Goal: Task Accomplishment & Management: Use online tool/utility

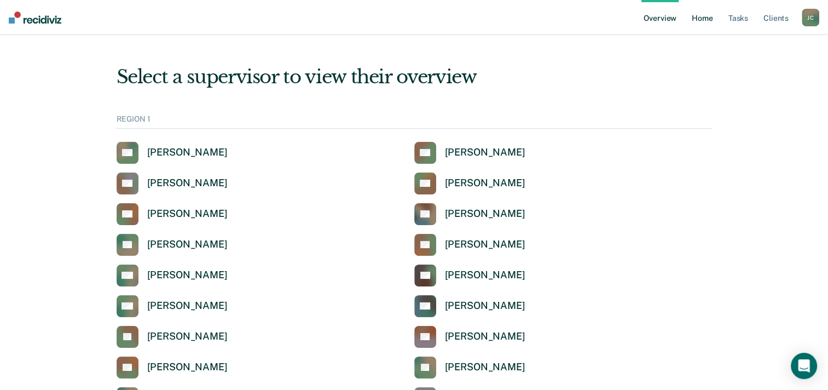
click at [700, 18] on link "Home" at bounding box center [702, 17] width 25 height 35
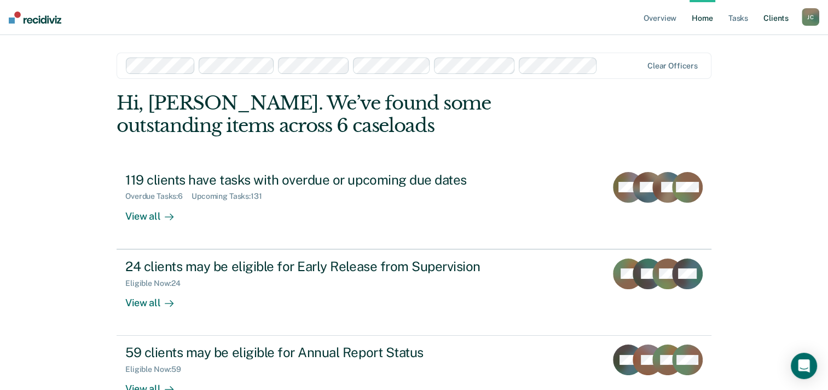
click at [775, 20] on link "Client s" at bounding box center [777, 17] width 30 height 35
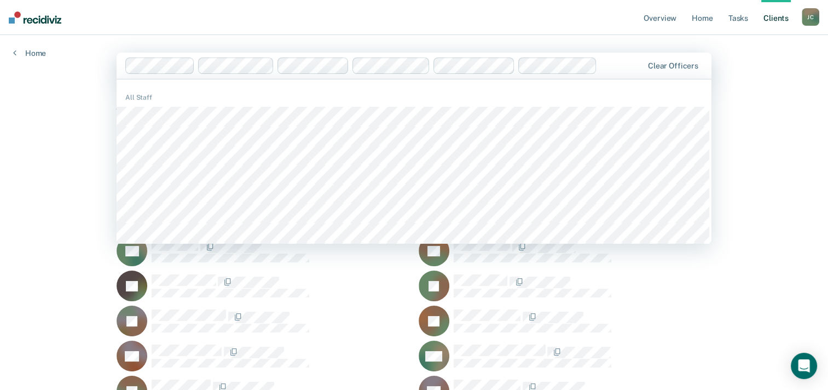
click at [221, 33] on nav "Overview Home Tasks Client s [PERSON_NAME] [PERSON_NAME] Profile How it works L…" at bounding box center [414, 17] width 828 height 35
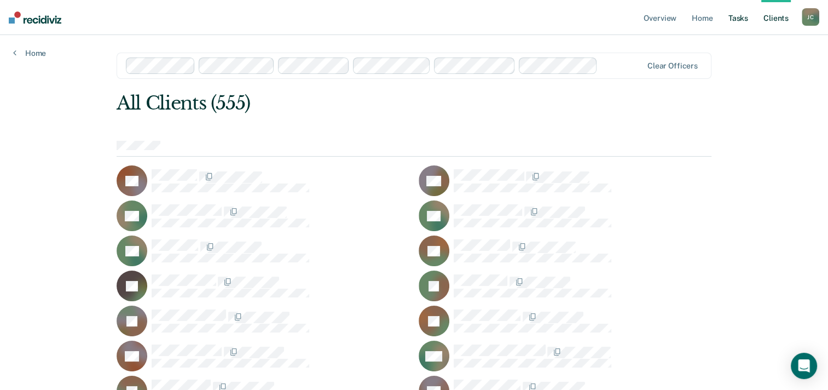
click at [736, 20] on link "Tasks" at bounding box center [739, 17] width 24 height 35
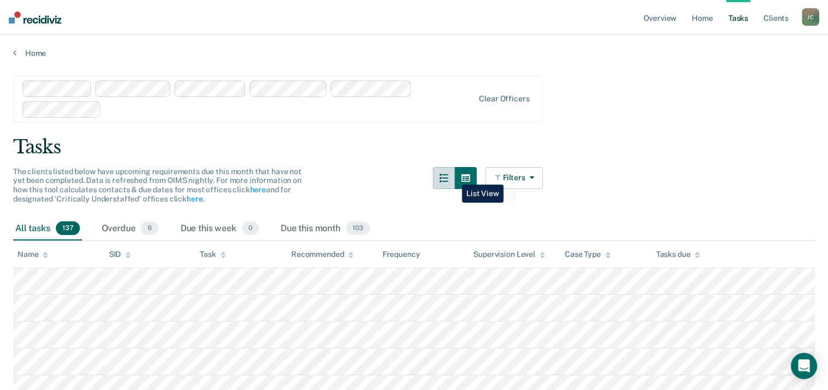
click at [454, 176] on button "button" at bounding box center [444, 178] width 22 height 22
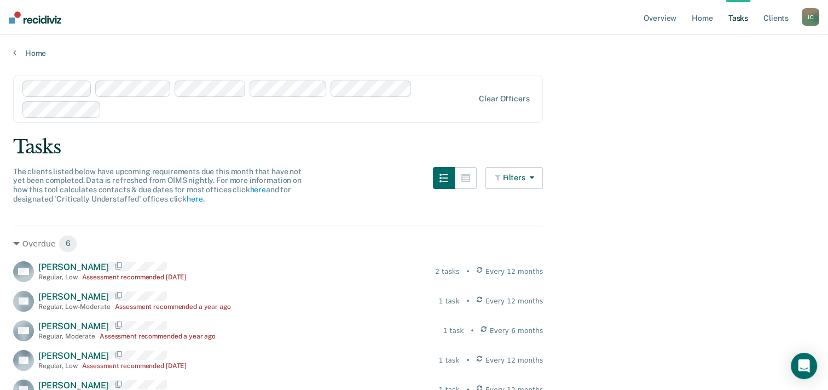
click at [521, 178] on button "Filters" at bounding box center [515, 178] width 58 height 22
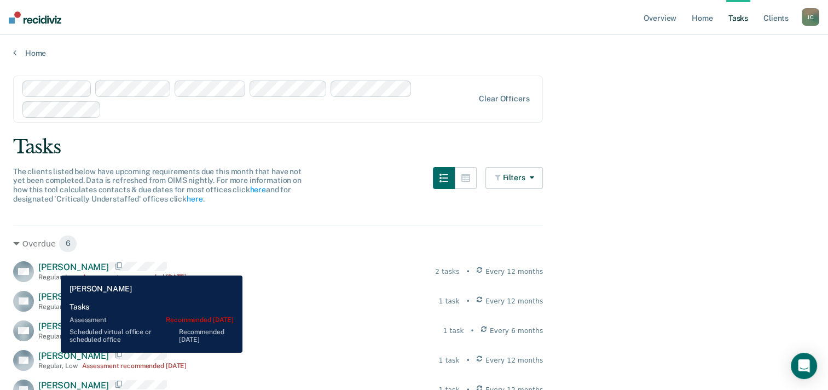
click at [53, 267] on span "[PERSON_NAME]" at bounding box center [73, 267] width 71 height 10
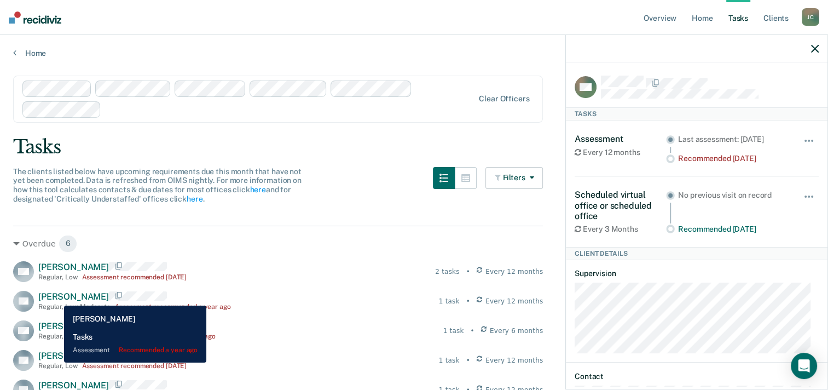
click at [56, 297] on span "[PERSON_NAME]" at bounding box center [73, 296] width 71 height 10
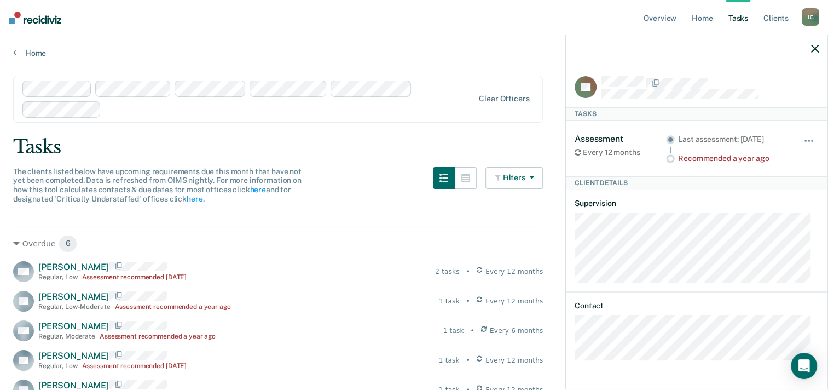
click at [516, 183] on button "Filters" at bounding box center [515, 178] width 58 height 22
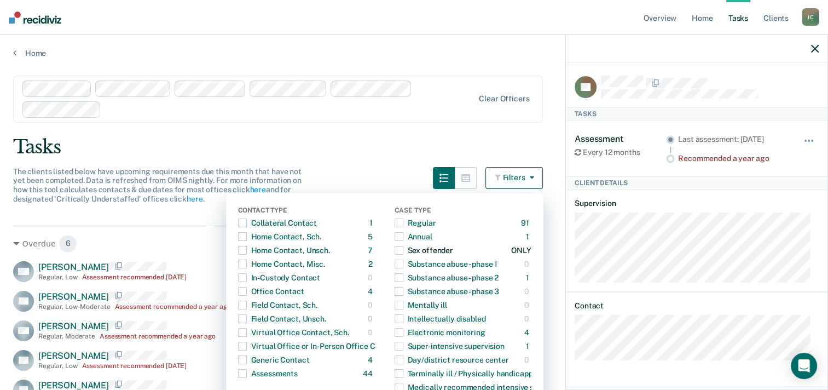
click at [404, 250] on span "button" at bounding box center [399, 250] width 9 height 9
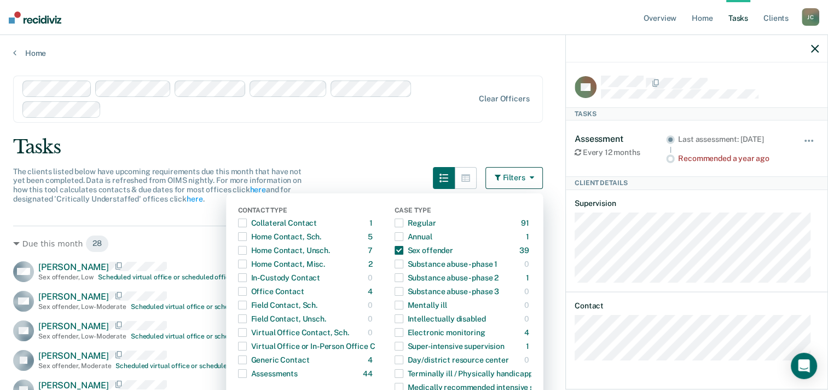
click at [415, 145] on div "Tasks" at bounding box center [414, 147] width 802 height 22
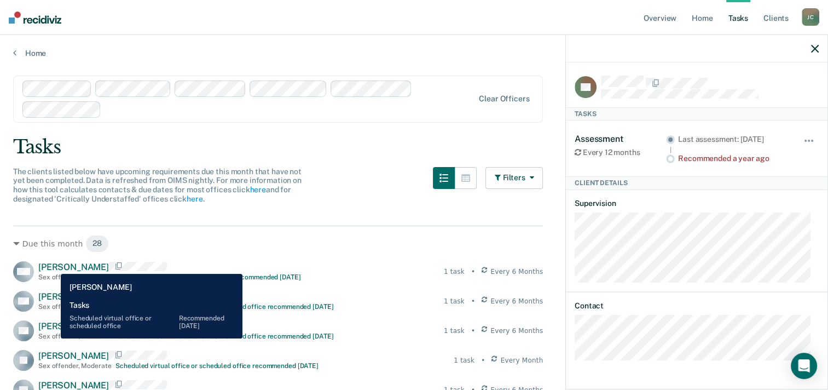
click at [54, 266] on span "[PERSON_NAME]" at bounding box center [73, 267] width 71 height 10
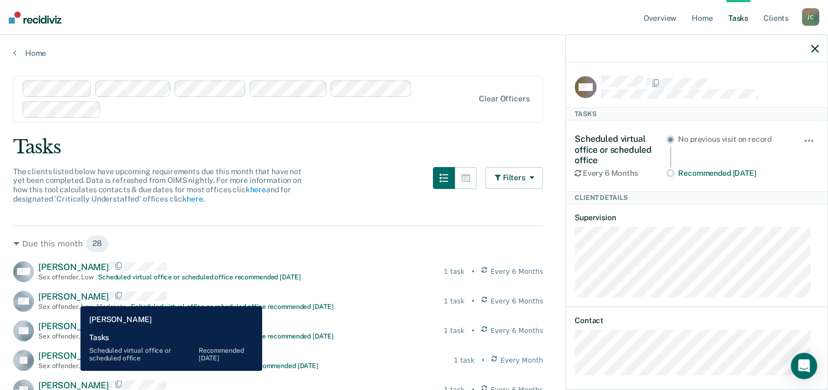
click at [72, 298] on span "[PERSON_NAME]" at bounding box center [73, 296] width 71 height 10
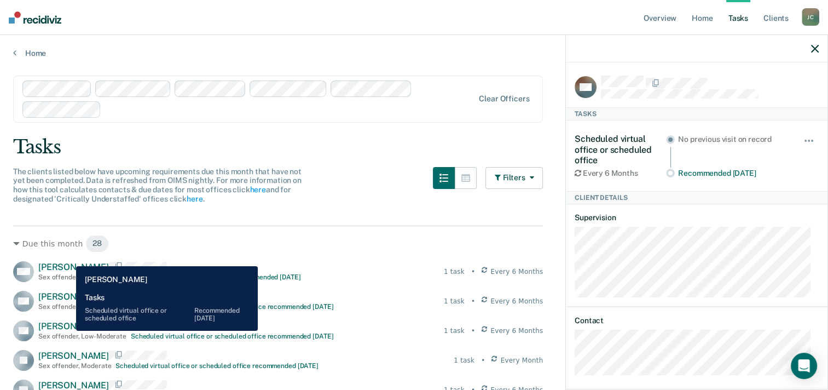
click at [68, 331] on span "[PERSON_NAME]" at bounding box center [73, 326] width 71 height 10
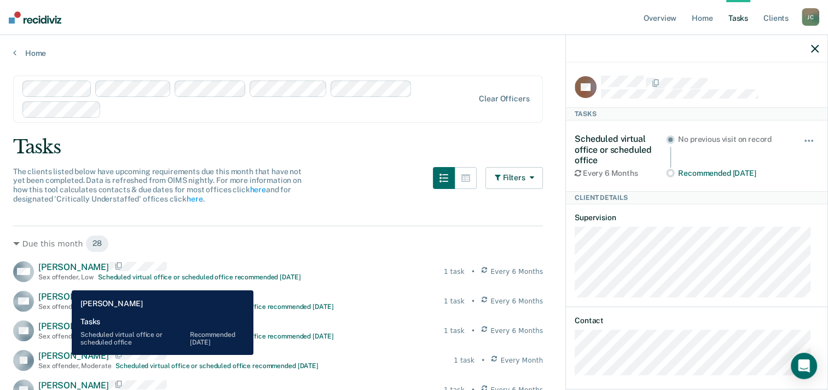
click at [64, 355] on span "[PERSON_NAME]" at bounding box center [73, 355] width 71 height 10
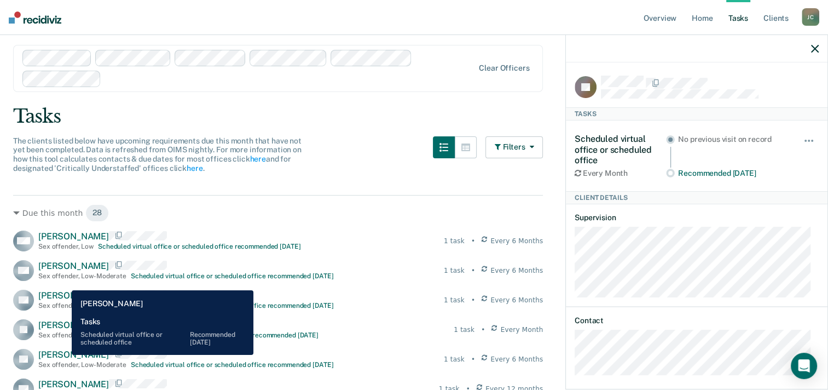
scroll to position [55, 0]
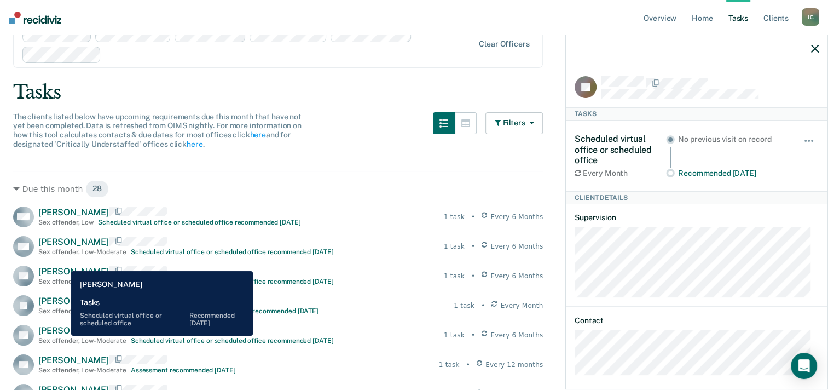
click at [63, 335] on span "[PERSON_NAME]" at bounding box center [73, 330] width 71 height 10
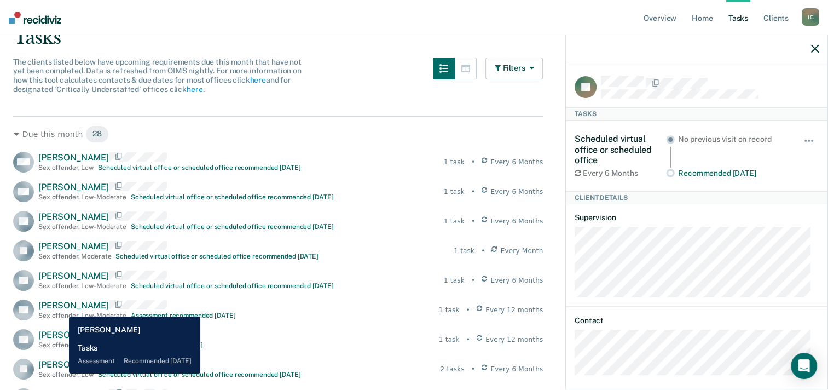
click at [61, 308] on span "[PERSON_NAME]" at bounding box center [73, 305] width 71 height 10
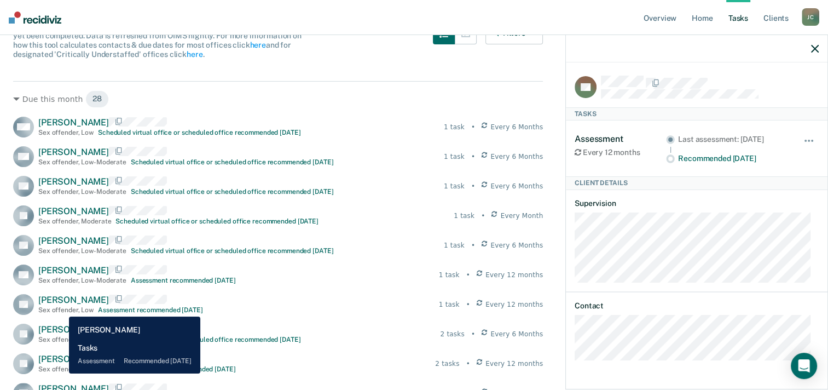
scroll to position [164, 0]
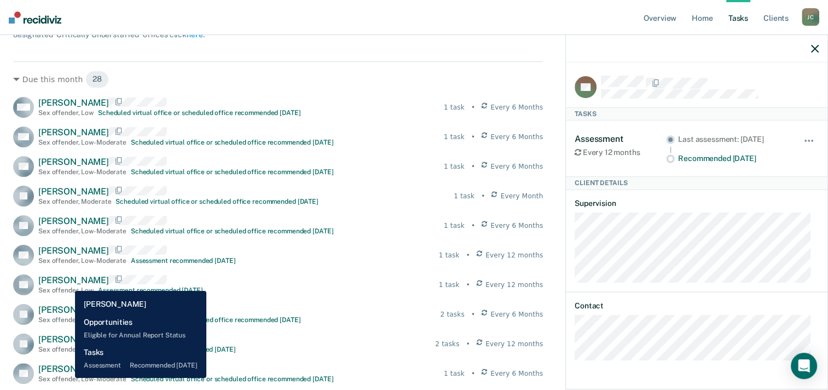
click at [66, 282] on span "[PERSON_NAME]" at bounding box center [73, 280] width 71 height 10
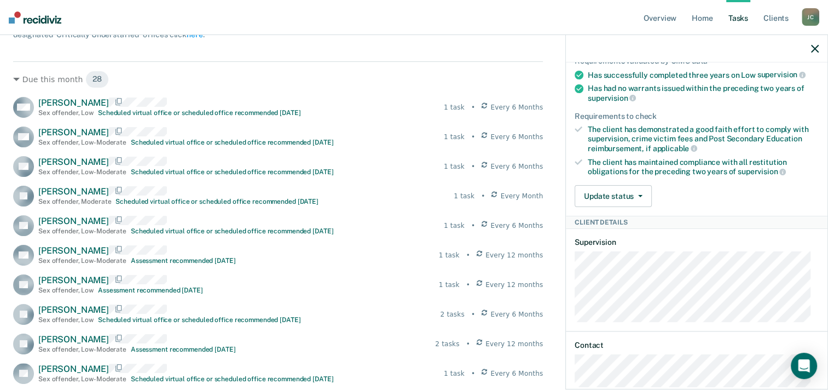
scroll to position [212, 0]
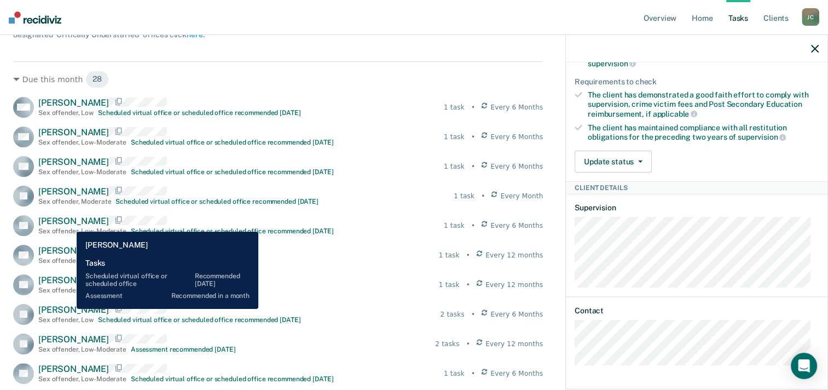
click at [68, 309] on span "[PERSON_NAME]" at bounding box center [73, 309] width 71 height 10
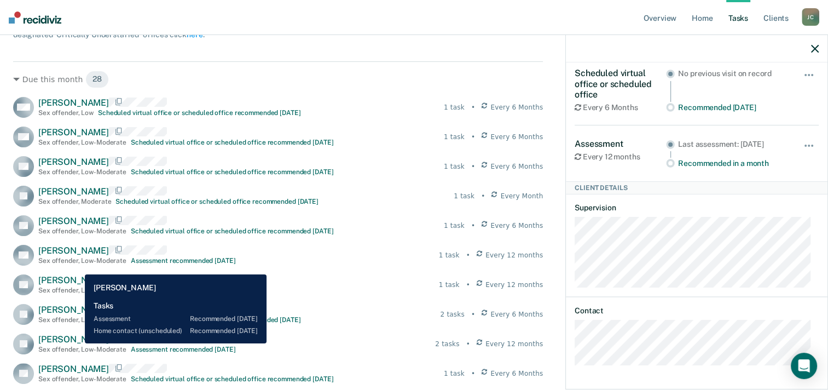
click at [77, 343] on span "[PERSON_NAME]" at bounding box center [73, 339] width 71 height 10
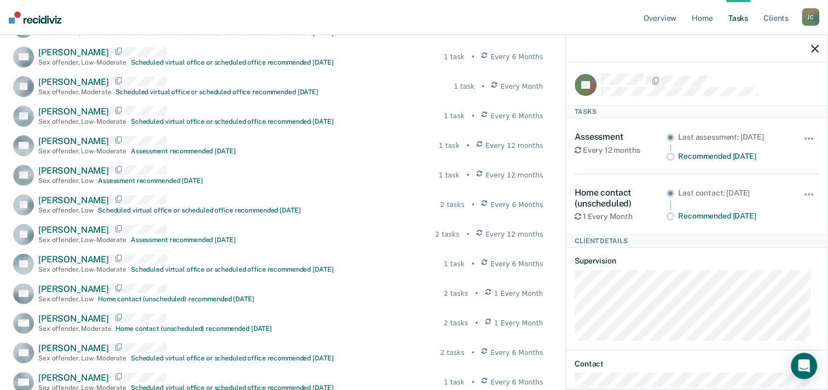
scroll to position [0, 0]
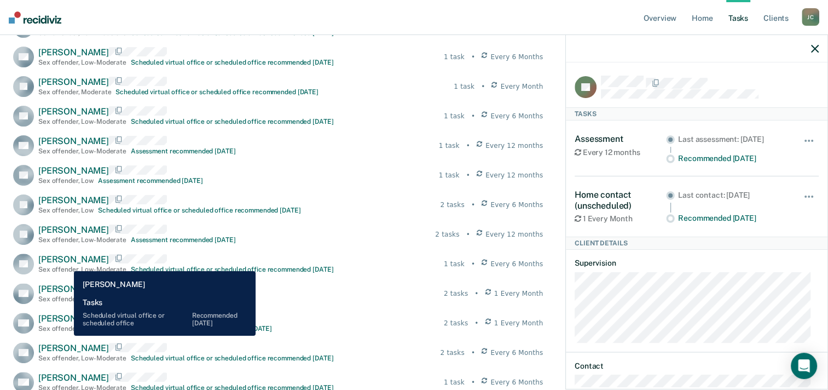
click at [66, 263] on span "[PERSON_NAME]" at bounding box center [73, 259] width 71 height 10
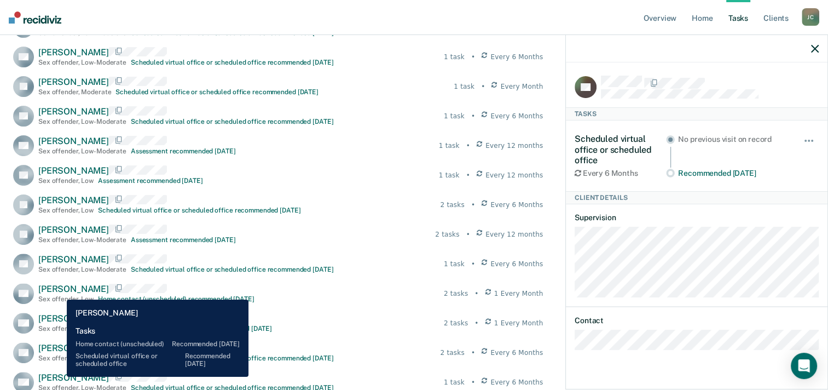
click at [59, 291] on span "[PERSON_NAME]" at bounding box center [73, 289] width 71 height 10
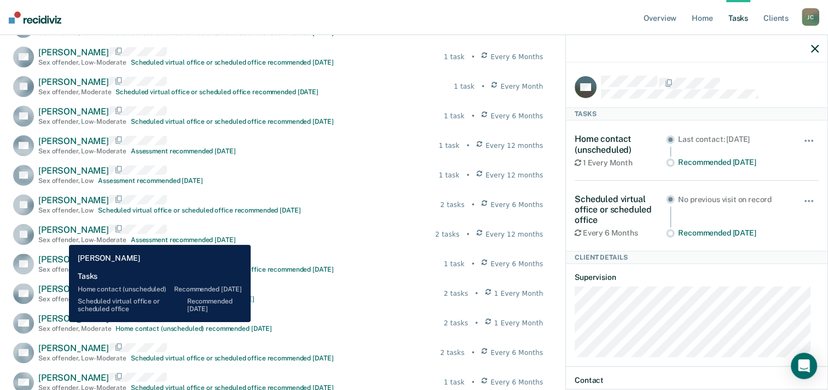
click at [61, 322] on span "[PERSON_NAME]" at bounding box center [73, 318] width 71 height 10
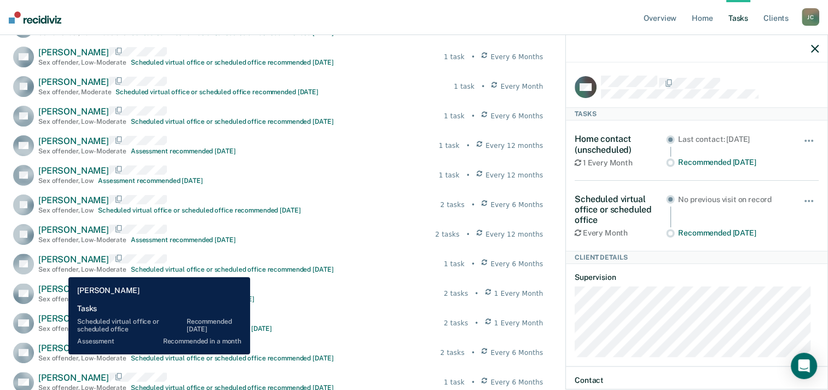
click at [60, 353] on span "[PERSON_NAME]" at bounding box center [73, 348] width 71 height 10
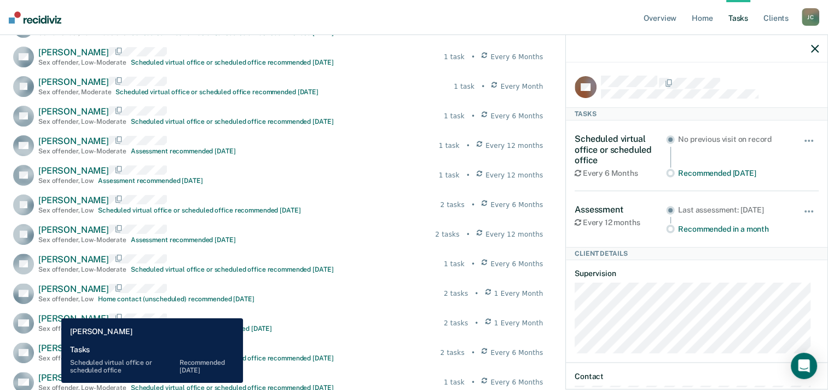
click at [53, 382] on span "[PERSON_NAME]" at bounding box center [73, 377] width 71 height 10
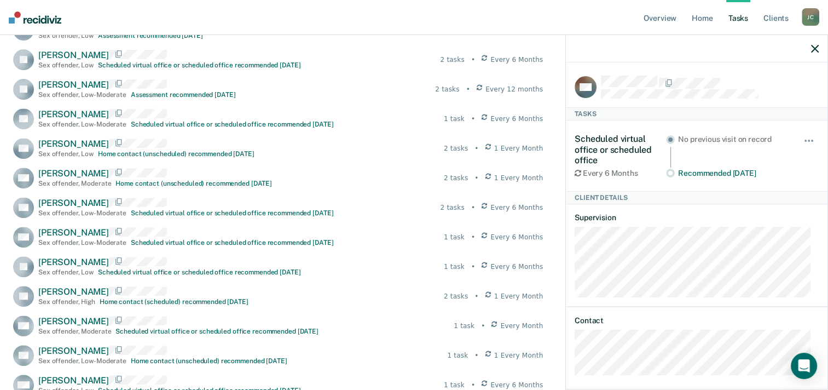
scroll to position [438, 0]
